Goal: Find specific page/section: Find specific page/section

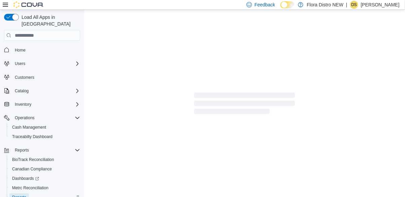
click at [27, 195] on link "Reports" at bounding box center [18, 197] width 19 height 8
click at [248, 175] on div at bounding box center [244, 105] width 321 height 190
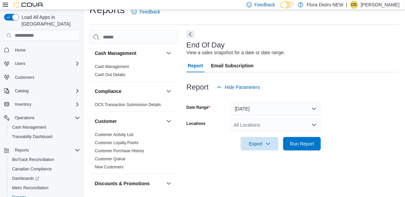
scroll to position [15, 0]
click at [308, 109] on button "[DATE]" at bounding box center [276, 108] width 90 height 13
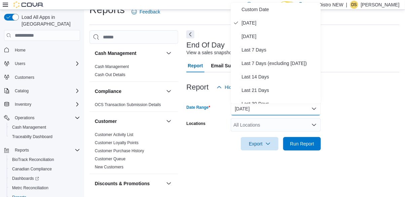
click at [348, 84] on div "Report Hide Parameters" at bounding box center [292, 86] width 213 height 13
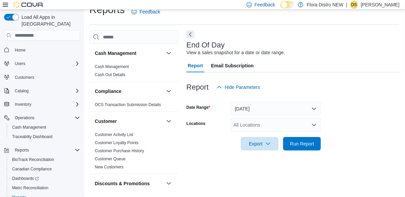
click at [287, 123] on div "All Locations" at bounding box center [276, 124] width 90 height 13
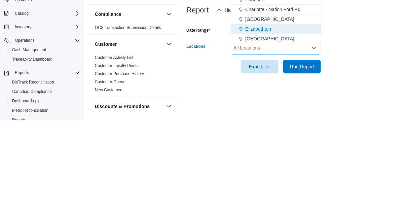
click at [284, 106] on div "Elizabethton" at bounding box center [276, 106] width 82 height 7
click at [353, 124] on form "Date Range [DATE] Locations [GEOGRAPHIC_DATA] Combo box. Selected. [GEOGRAPHIC_…" at bounding box center [292, 122] width 213 height 56
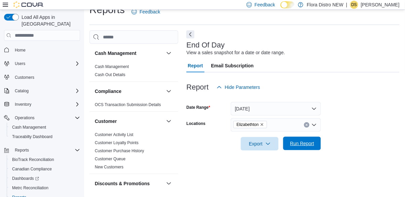
click at [311, 145] on span "Run Report" at bounding box center [302, 143] width 24 height 7
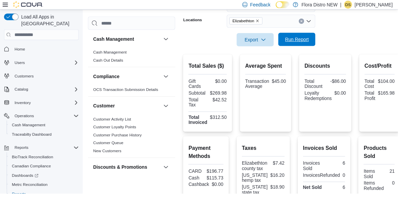
scroll to position [115, 0]
